Goal: Information Seeking & Learning: Learn about a topic

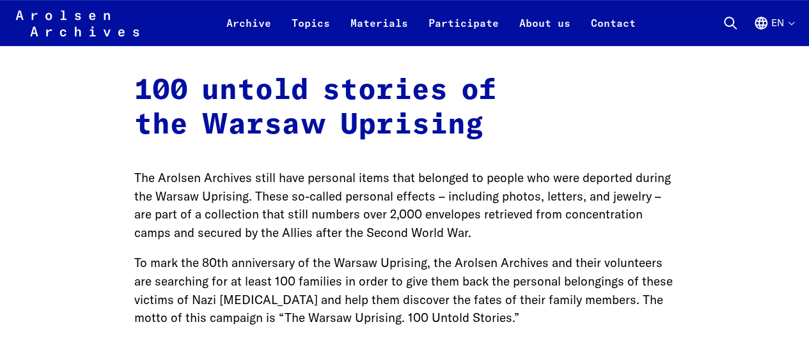
scroll to position [2621, 0]
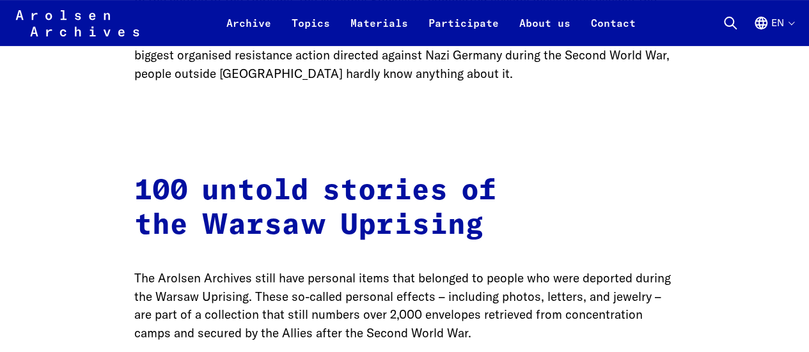
click at [359, 174] on h2 "100 untold stories of the Warsaw Uprising" at bounding box center [404, 208] width 541 height 69
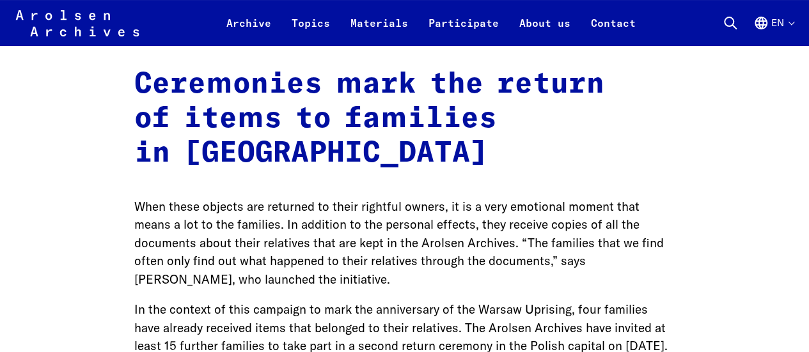
scroll to position [4922, 0]
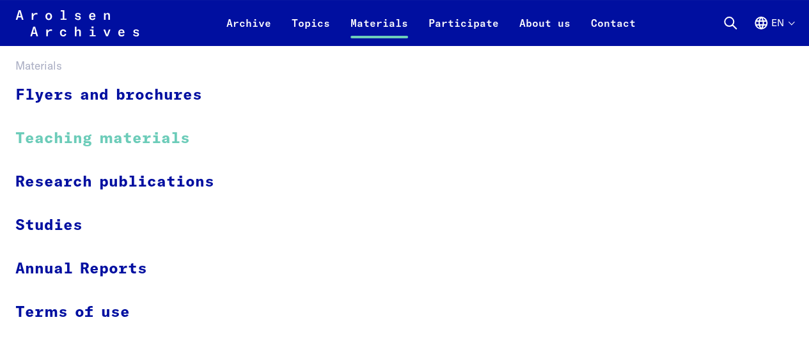
click at [112, 136] on link "Teaching materials" at bounding box center [122, 138] width 215 height 43
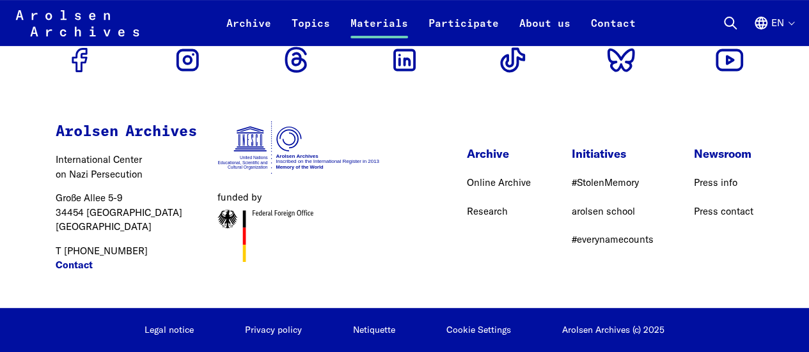
scroll to position [2822, 0]
